Goal: Check status: Check status

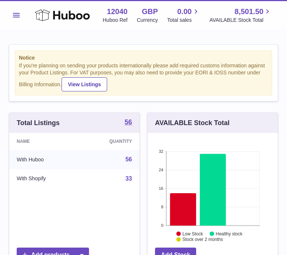
click at [17, 12] on button "Menu" at bounding box center [16, 15] width 15 height 15
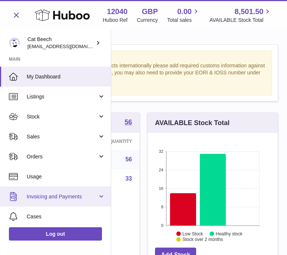
click at [73, 195] on span "Invoicing and Payments" at bounding box center [62, 196] width 71 height 7
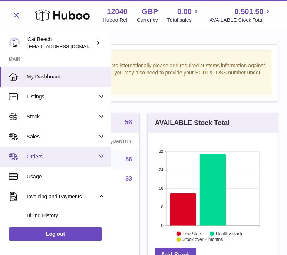
scroll to position [102, 0]
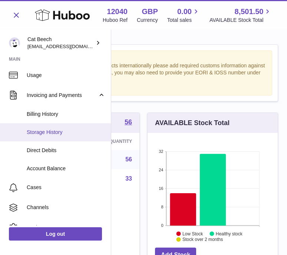
click at [61, 129] on span "Storage History" at bounding box center [66, 132] width 79 height 7
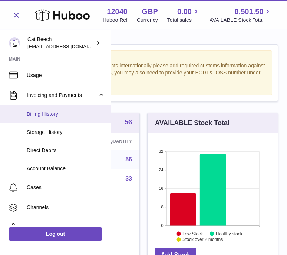
click at [56, 120] on link "Billing History" at bounding box center [55, 114] width 111 height 18
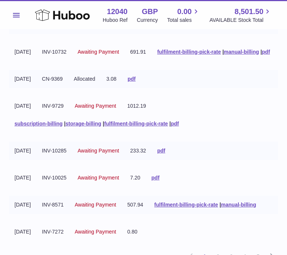
scroll to position [164, 0]
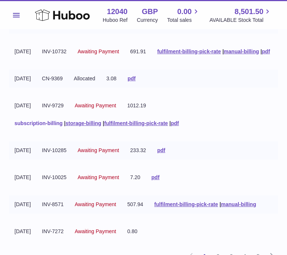
click at [53, 126] on link "subscription-billing" at bounding box center [38, 123] width 48 height 6
click at [89, 126] on link "storage-billing" at bounding box center [84, 123] width 36 height 6
click at [126, 126] on link "fulfilment-billing-pick-rate" at bounding box center [136, 123] width 64 height 6
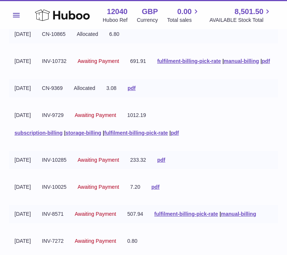
scroll to position [152, 0]
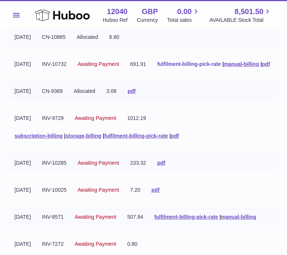
click at [157, 67] on link "fulfilment-billing-pick-rate" at bounding box center [189, 64] width 64 height 6
click at [224, 67] on link "manual-billing" at bounding box center [241, 64] width 35 height 6
click at [152, 139] on link "fulfilment-billing-pick-rate" at bounding box center [136, 136] width 64 height 6
click at [50, 139] on link "subscription-billing" at bounding box center [38, 136] width 48 height 6
click at [120, 139] on link "fulfilment-billing-pick-rate" at bounding box center [136, 136] width 64 height 6
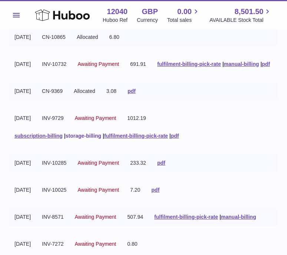
click at [91, 139] on link "storage-billing" at bounding box center [84, 136] width 36 height 6
